Goal: Information Seeking & Learning: Learn about a topic

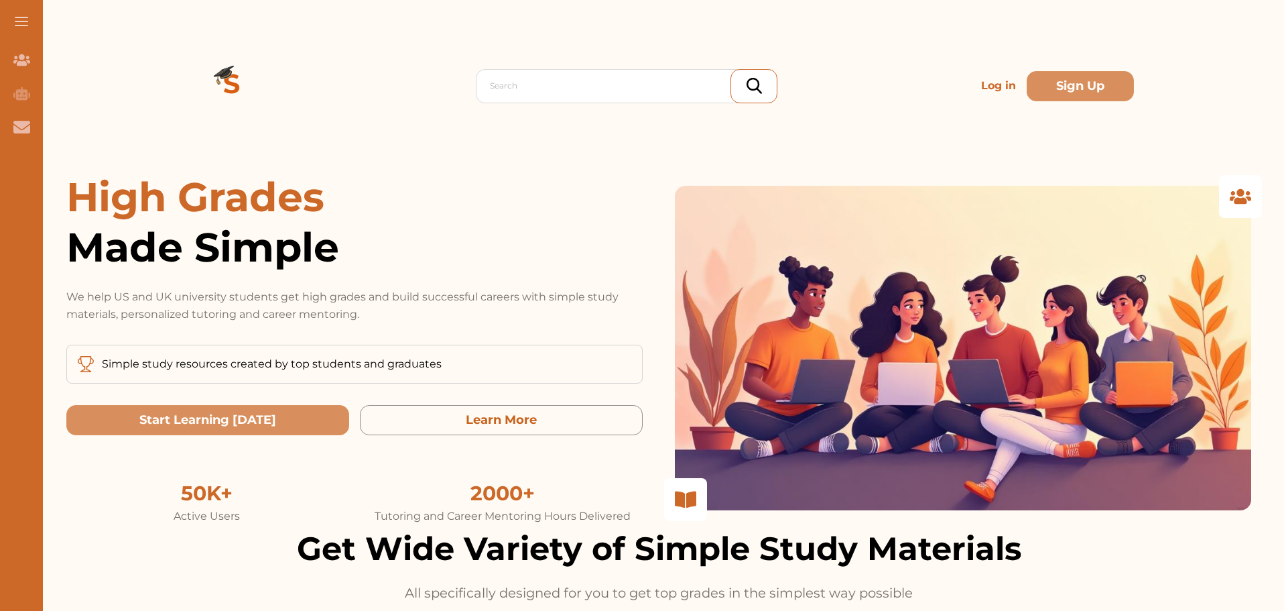
click at [987, 84] on p "Log in" at bounding box center [999, 85] width 46 height 27
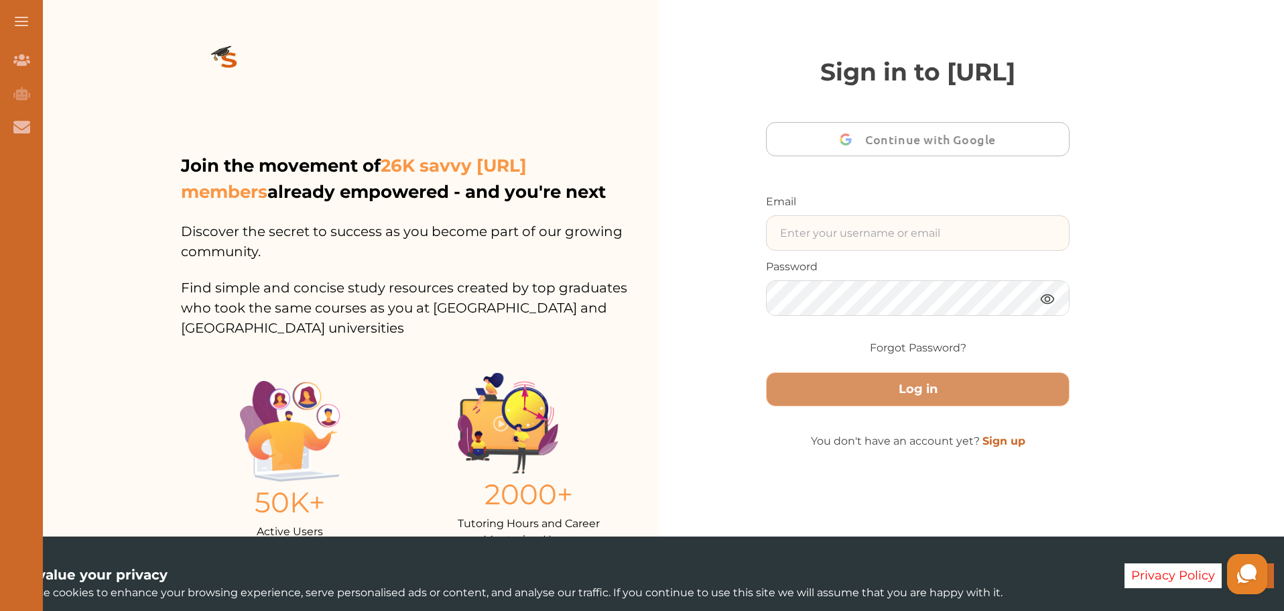
type input "[EMAIL_ADDRESS][DOMAIN_NAME]"
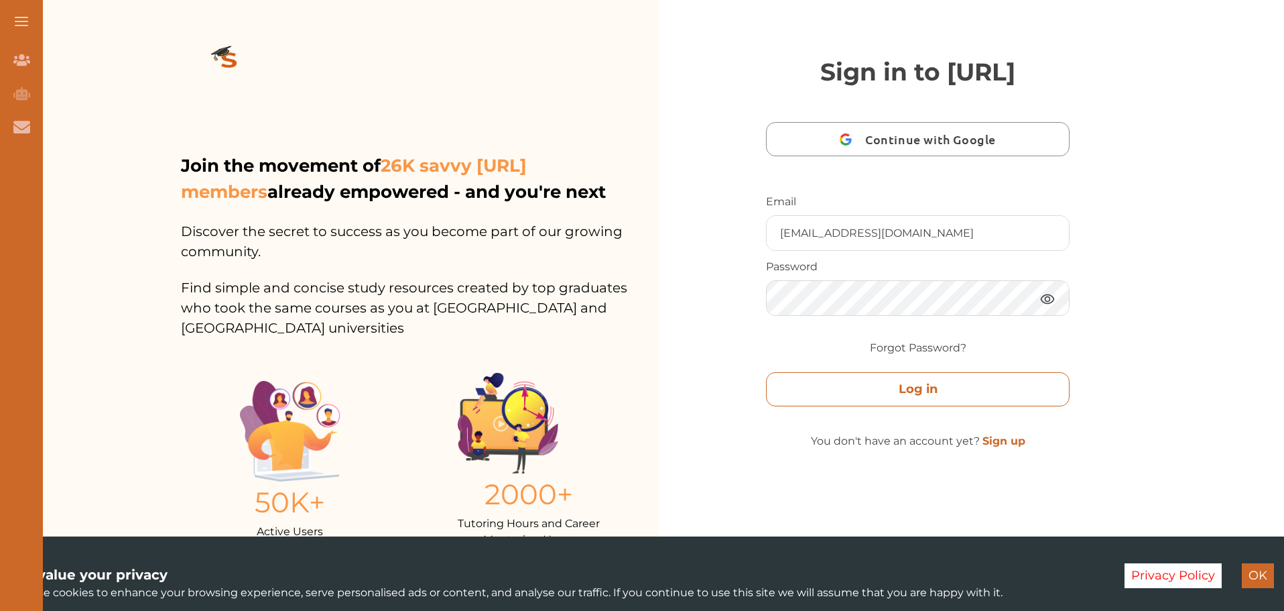
click at [867, 406] on button "Log in" at bounding box center [918, 389] width 304 height 34
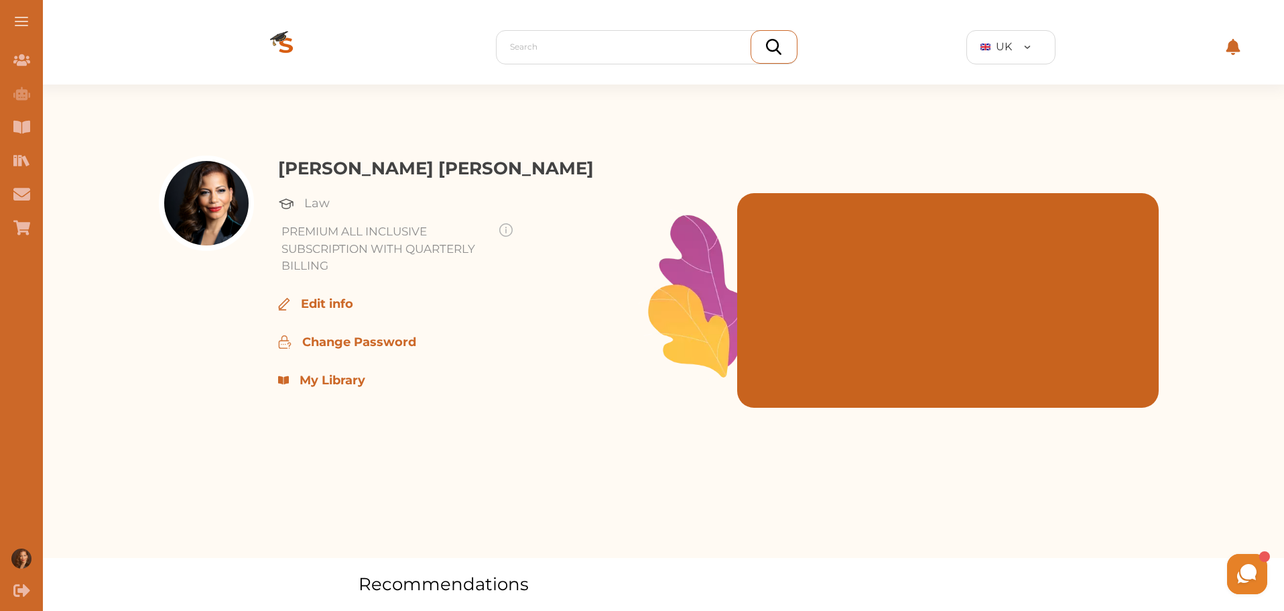
click at [342, 381] on p "My Library" at bounding box center [333, 380] width 66 height 18
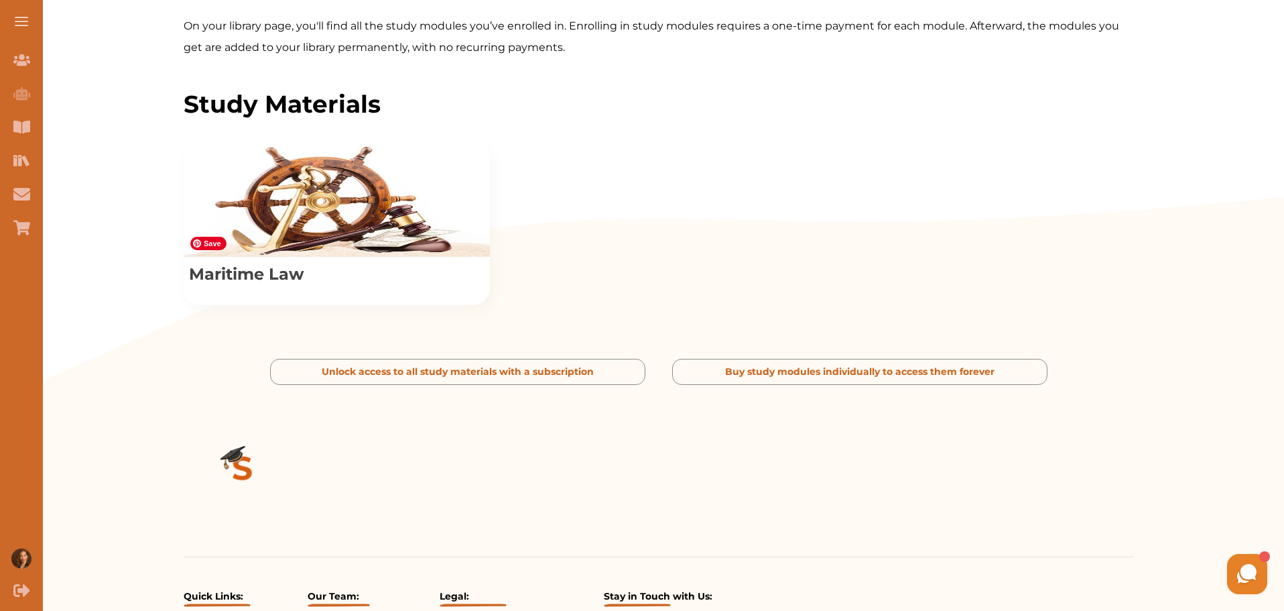
scroll to position [558, 0]
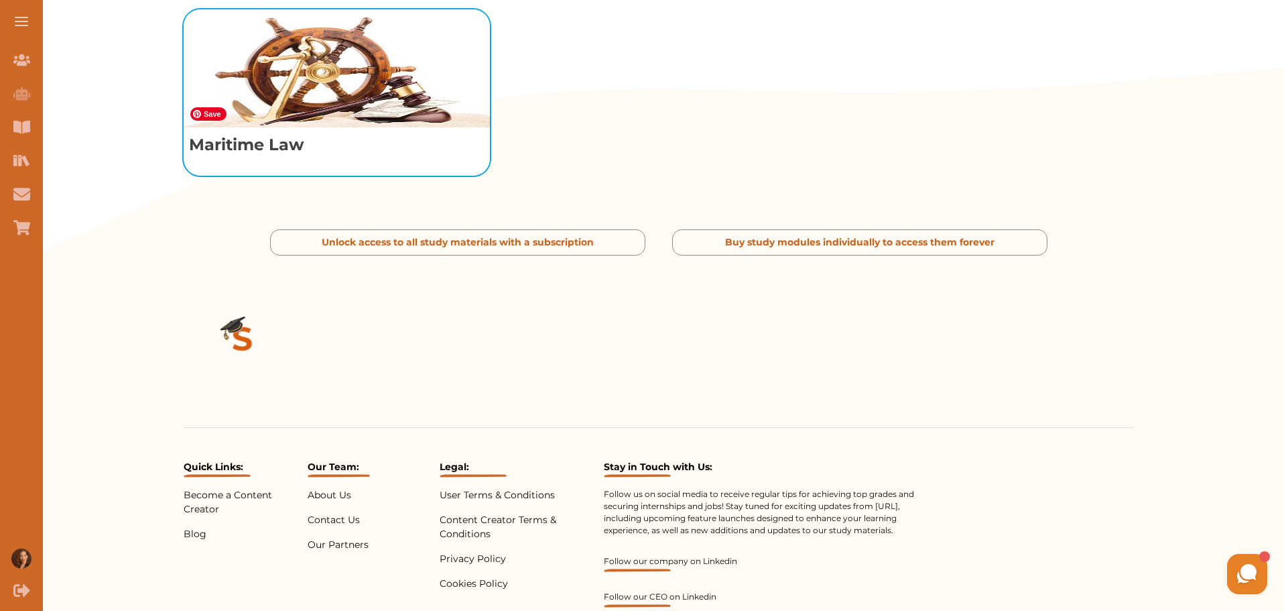
click at [331, 127] on img "View study module: Maritime Law" at bounding box center [337, 68] width 306 height 118
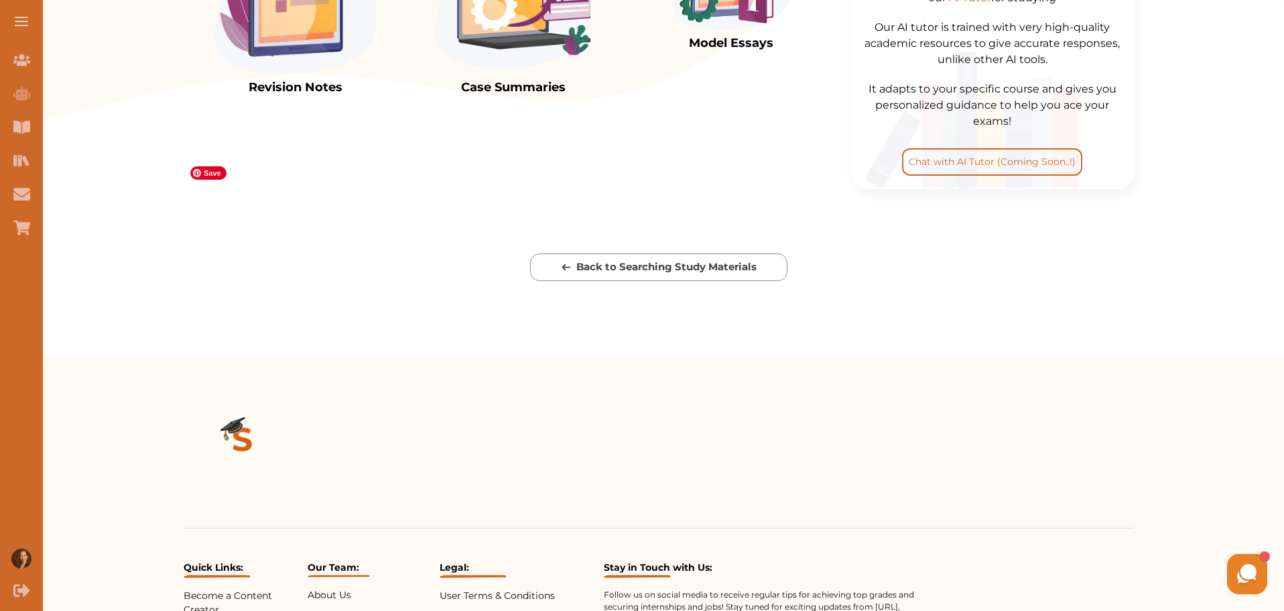
scroll to position [441, 0]
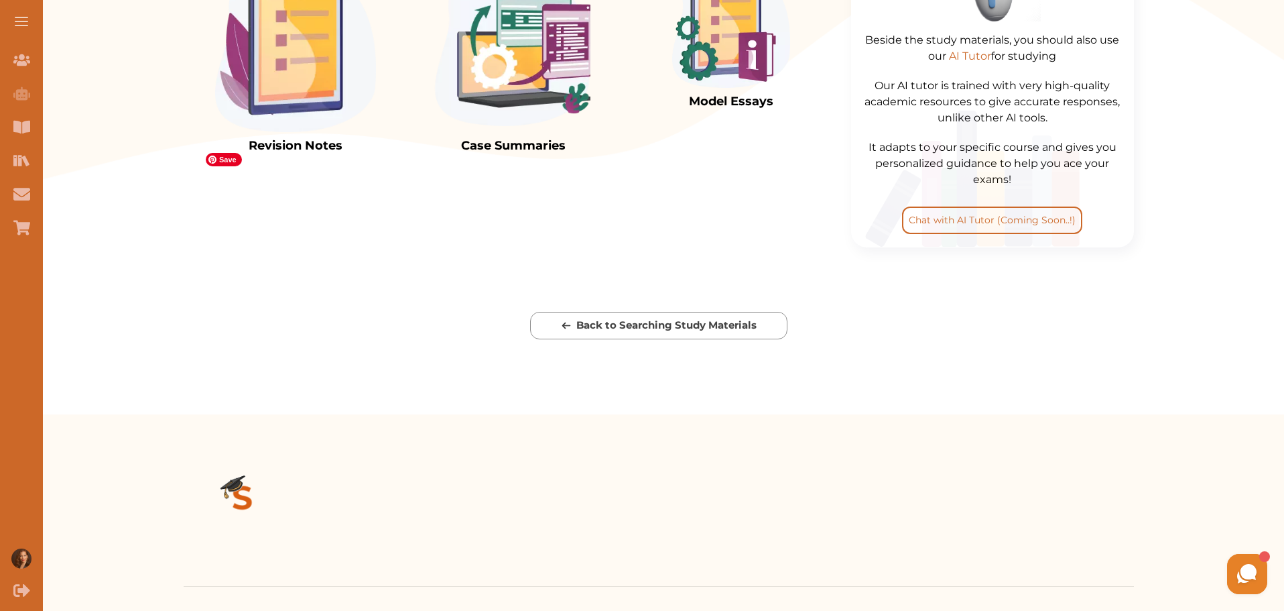
click at [288, 132] on img at bounding box center [295, 48] width 161 height 167
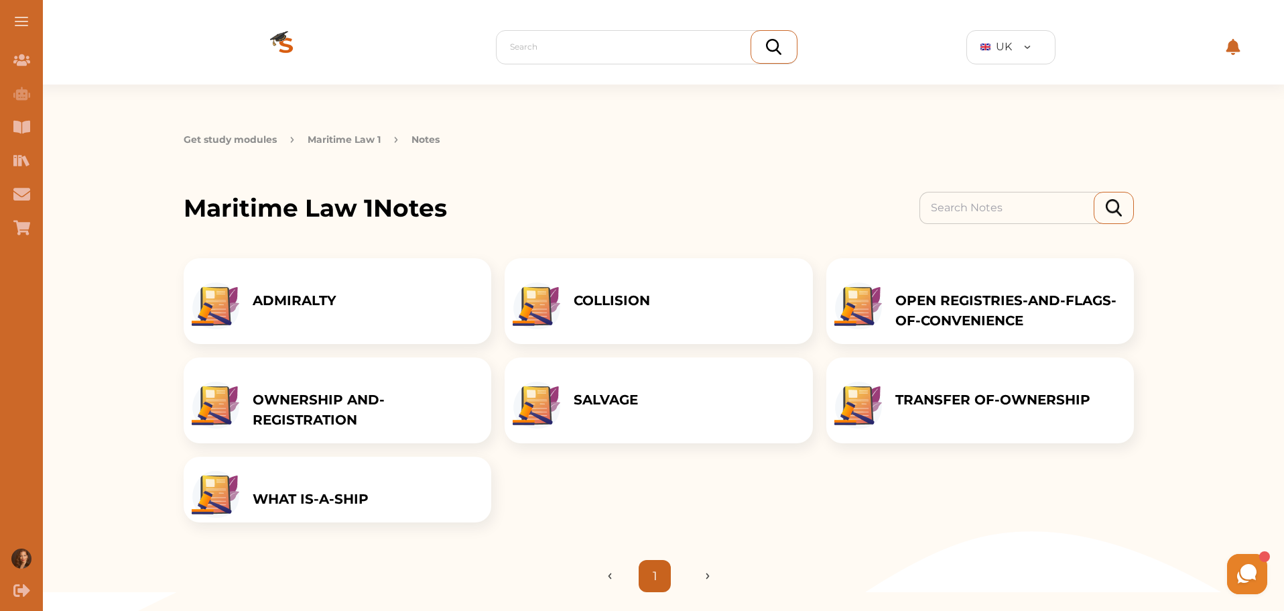
click at [664, 303] on div "COLLISION" at bounding box center [611, 301] width 103 height 86
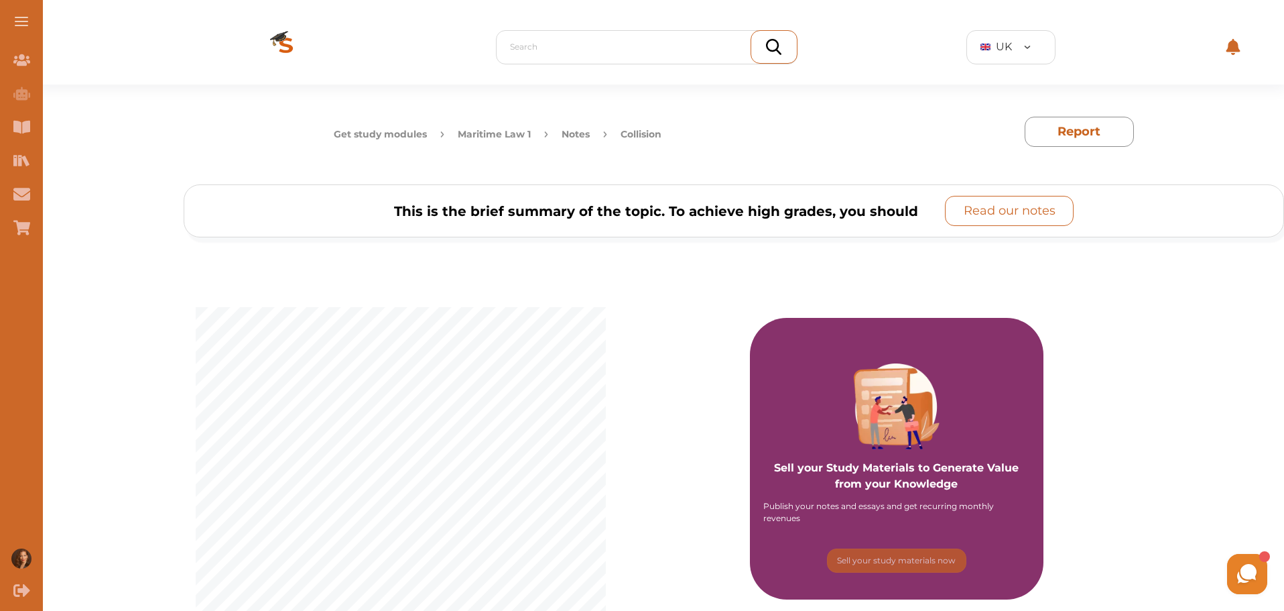
click at [1026, 217] on p "Read our notes" at bounding box center [1010, 211] width 92 height 18
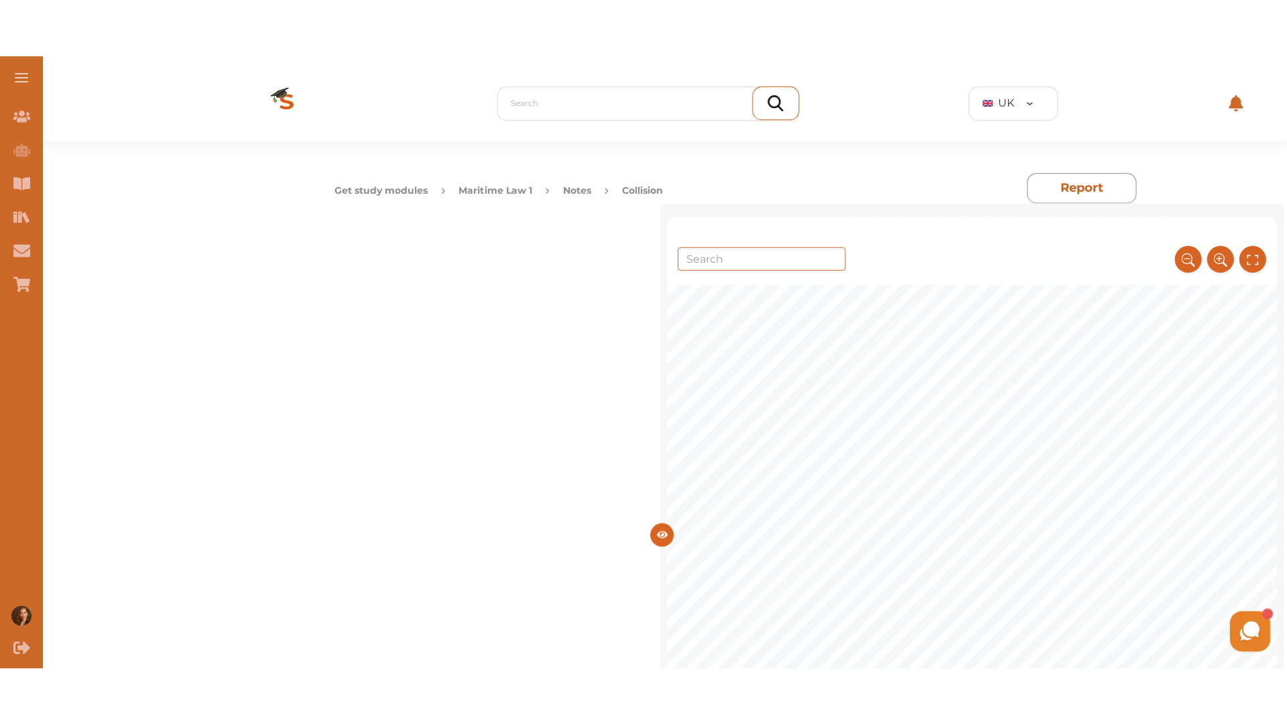
scroll to position [223, 0]
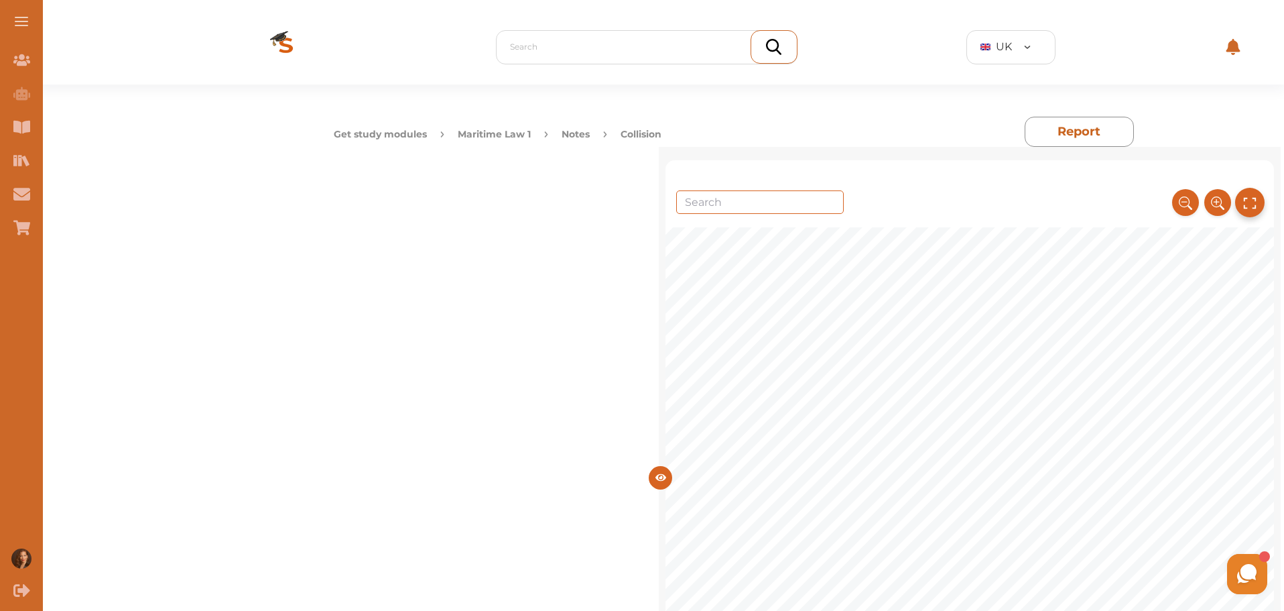
click at [1245, 207] on icon at bounding box center [1250, 203] width 15 height 22
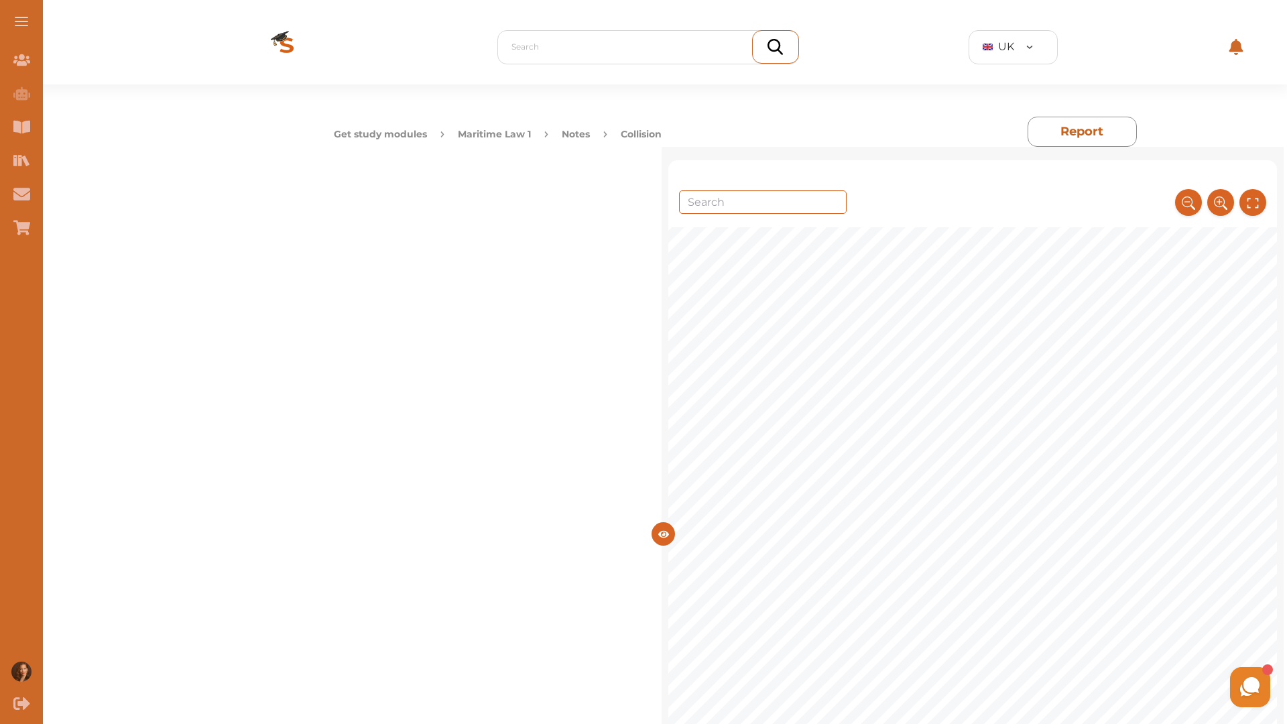
scroll to position [2712, 0]
